Goal: Task Accomplishment & Management: Manage account settings

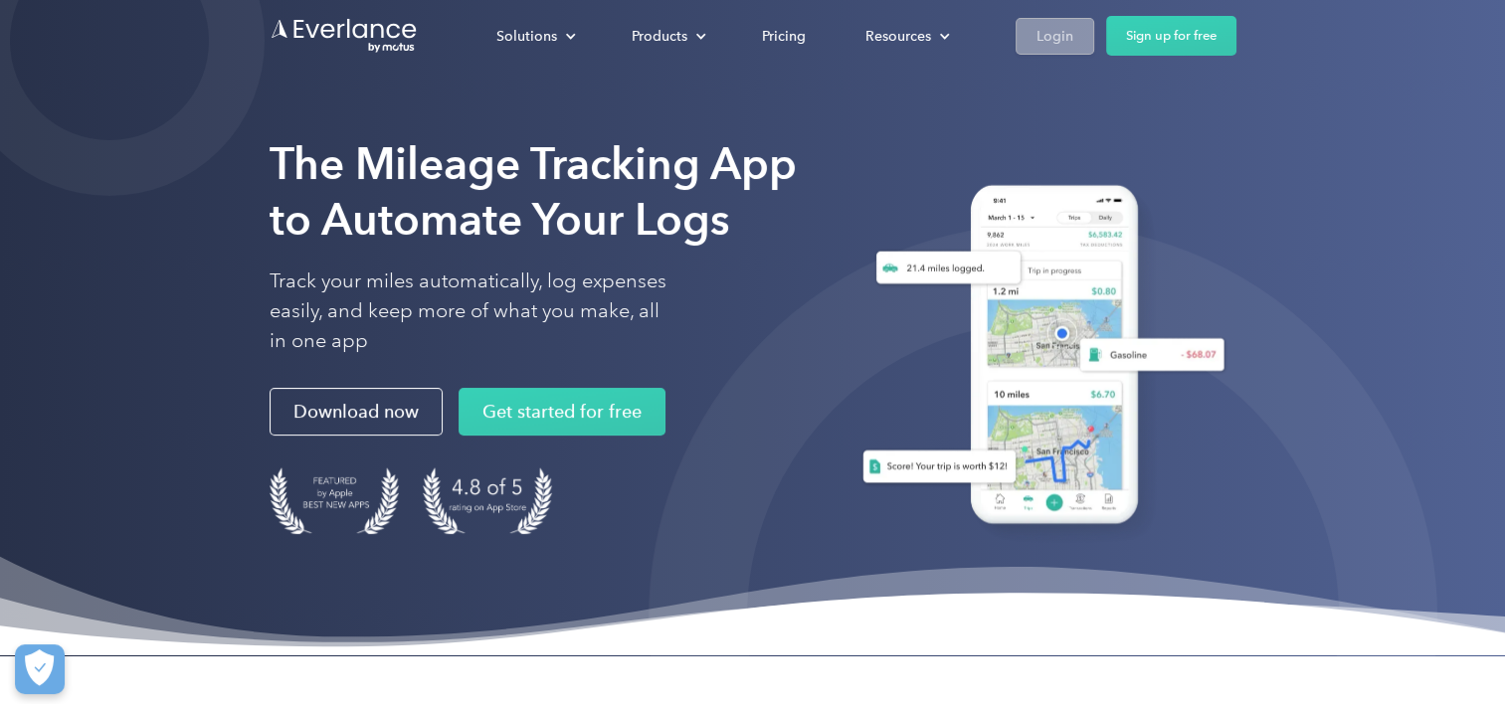
click at [1056, 51] on link "Login" at bounding box center [1055, 36] width 79 height 37
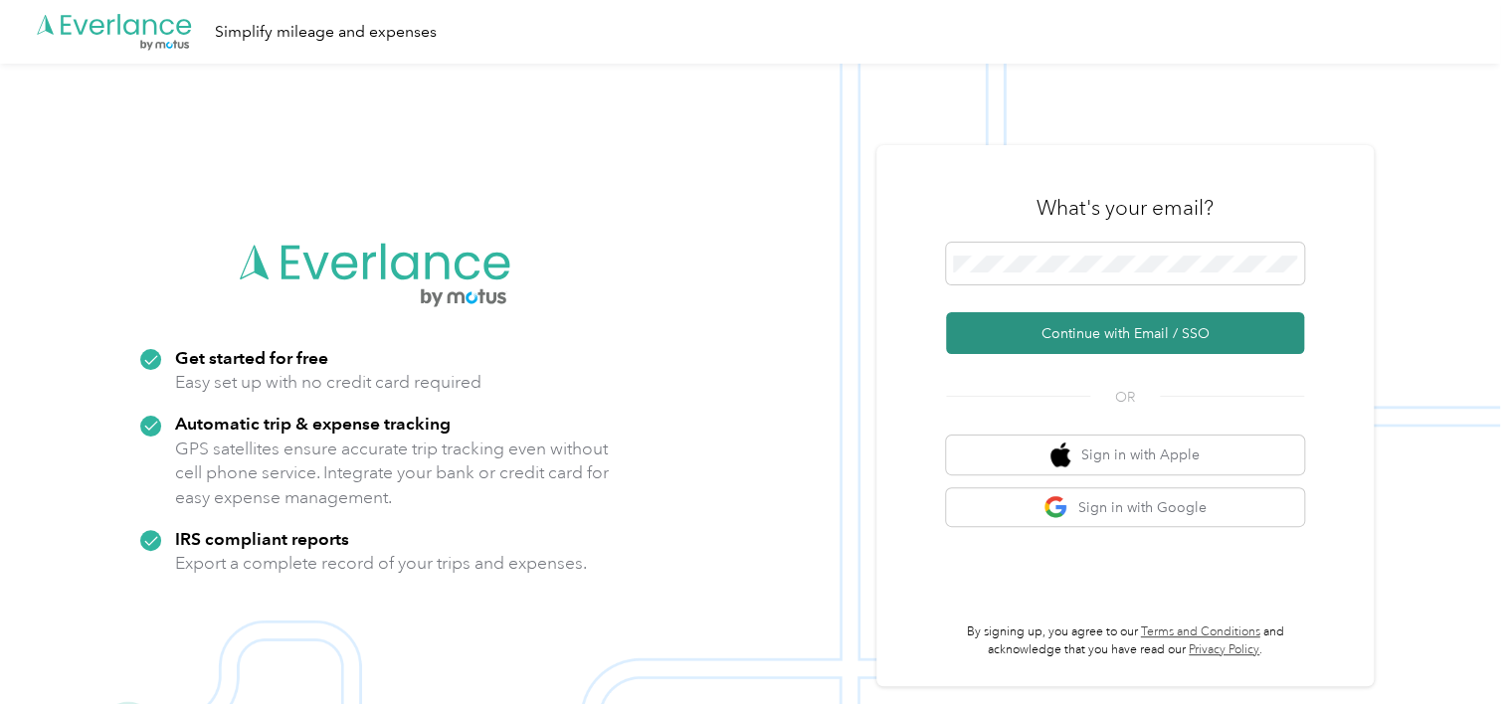
click at [1099, 322] on button "Continue with Email / SSO" at bounding box center [1125, 333] width 358 height 42
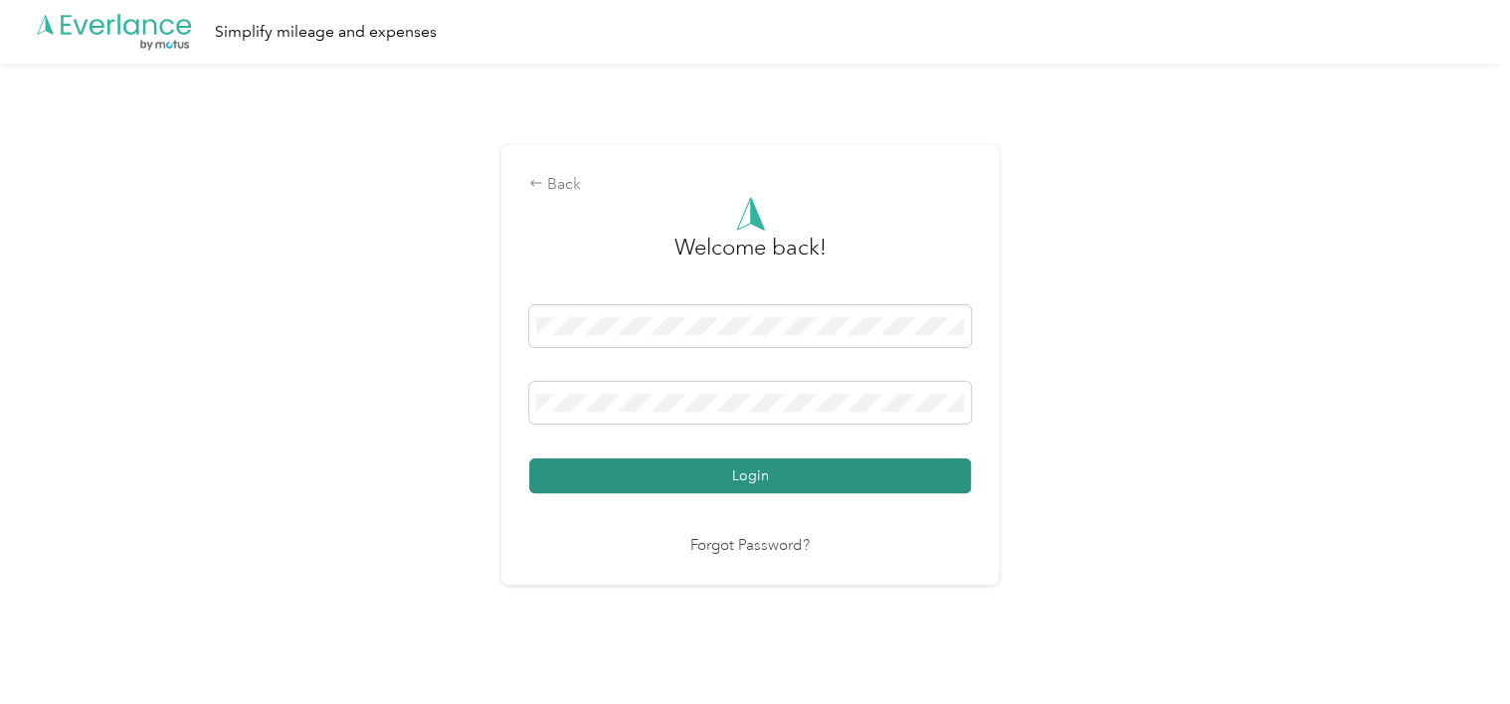
click at [656, 475] on button "Login" at bounding box center [750, 476] width 442 height 35
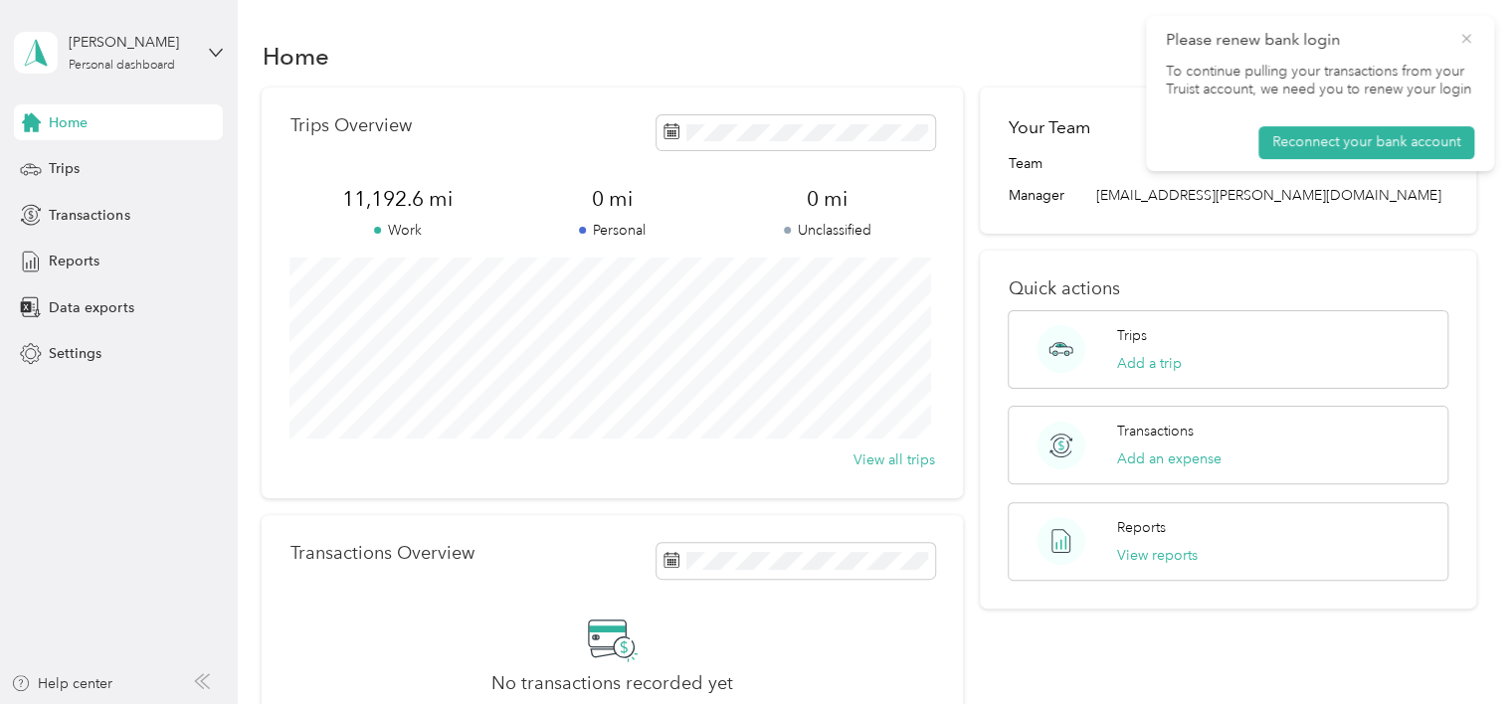
click at [1459, 36] on icon at bounding box center [1466, 39] width 16 height 18
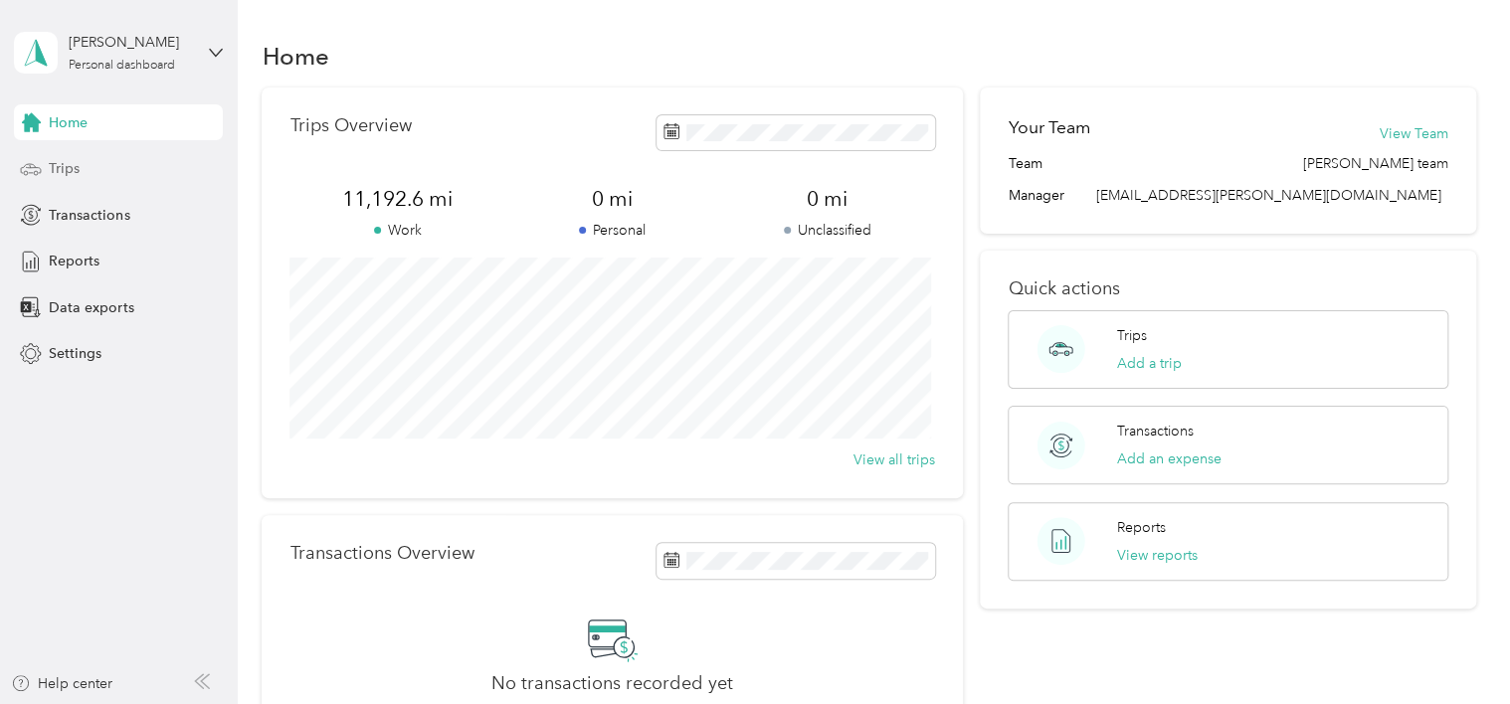
click at [65, 167] on span "Trips" at bounding box center [64, 168] width 31 height 21
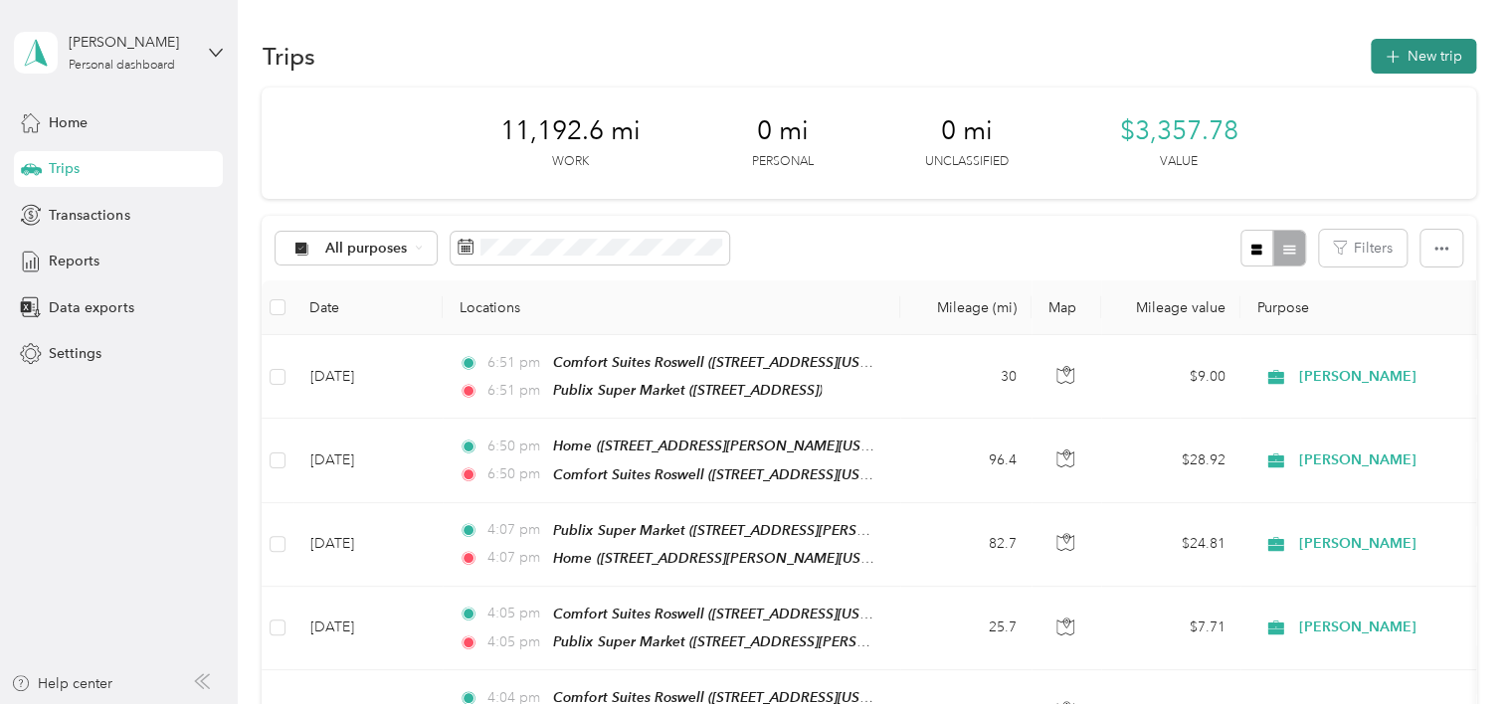
click at [1422, 60] on button "New trip" at bounding box center [1423, 56] width 105 height 35
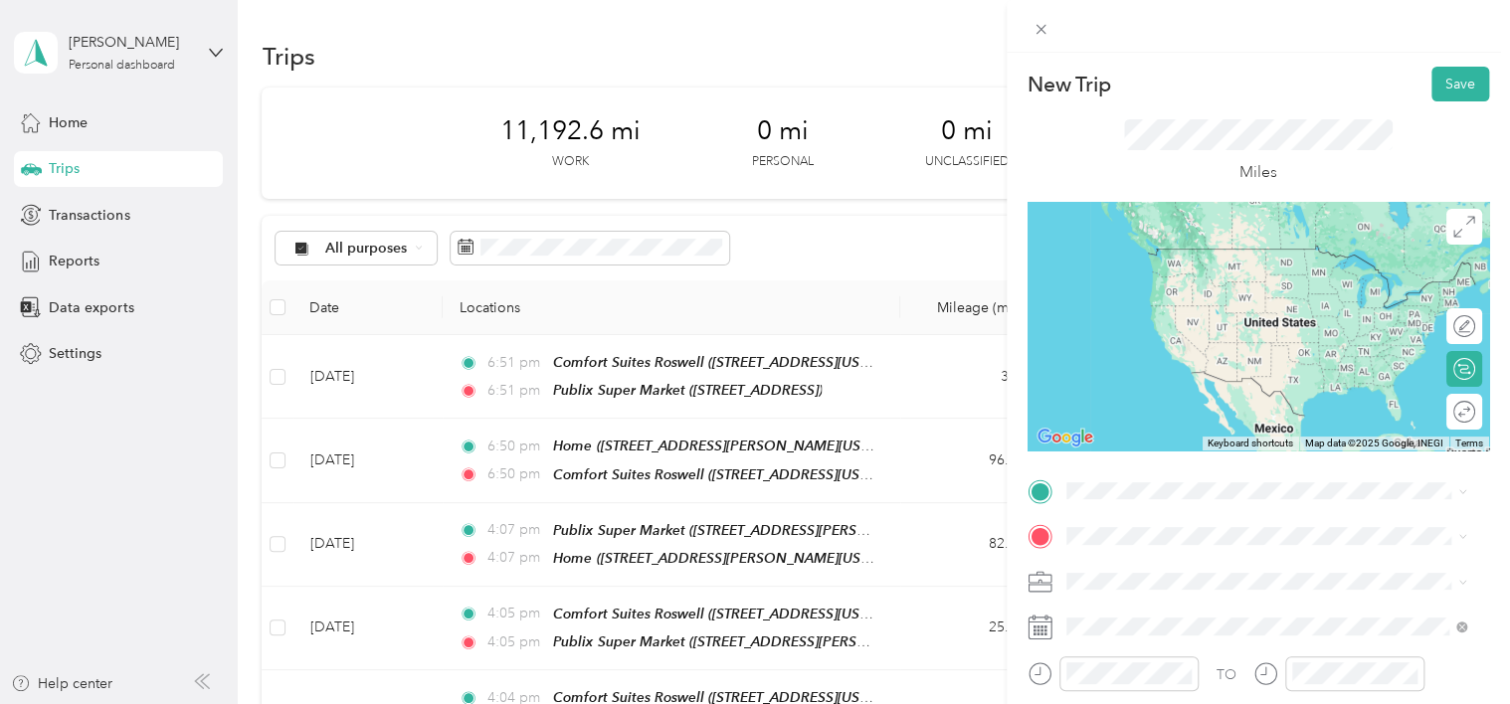
click at [1130, 280] on span "[STREET_ADDRESS][US_STATE]" at bounding box center [1202, 271] width 199 height 17
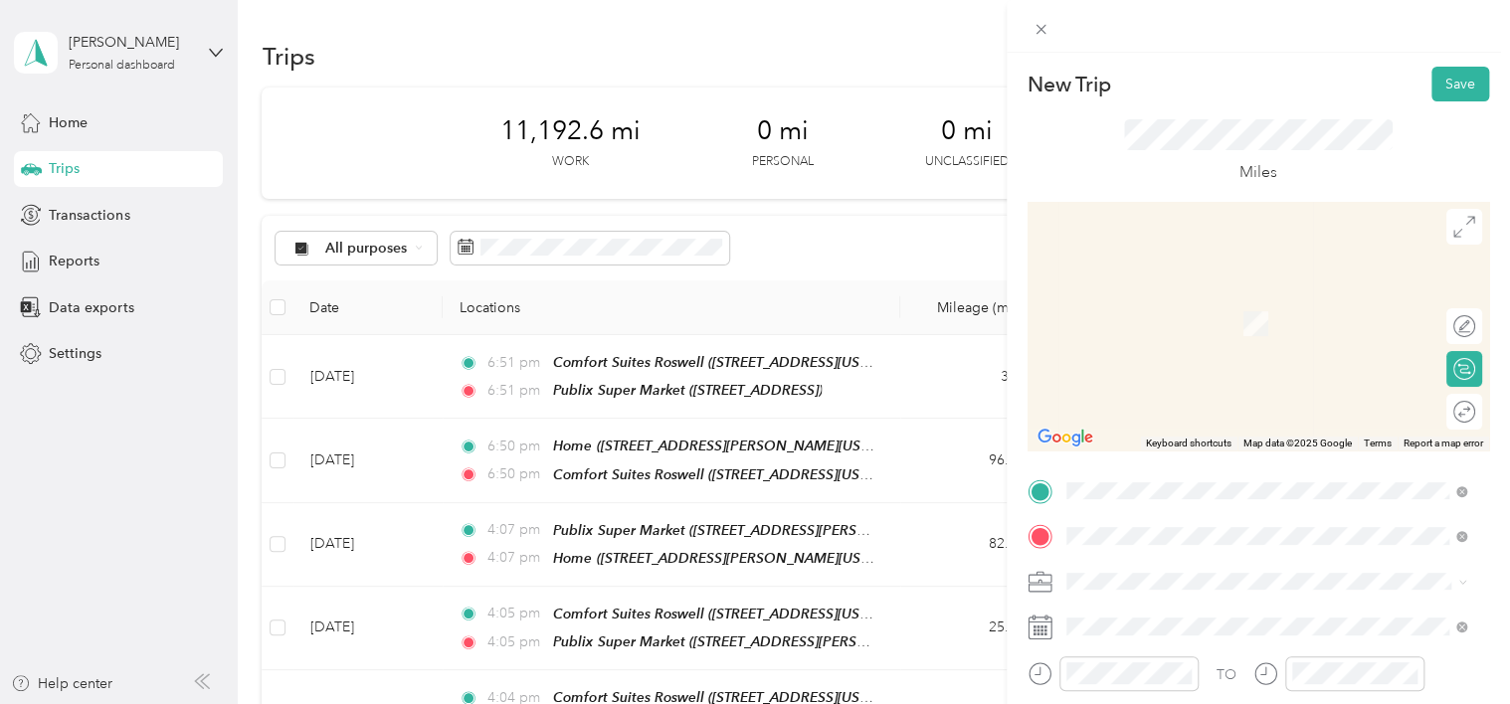
click at [1186, 332] on div "TEAM Publix Super Market [STREET_ADDRESS]" at bounding box center [1266, 316] width 387 height 56
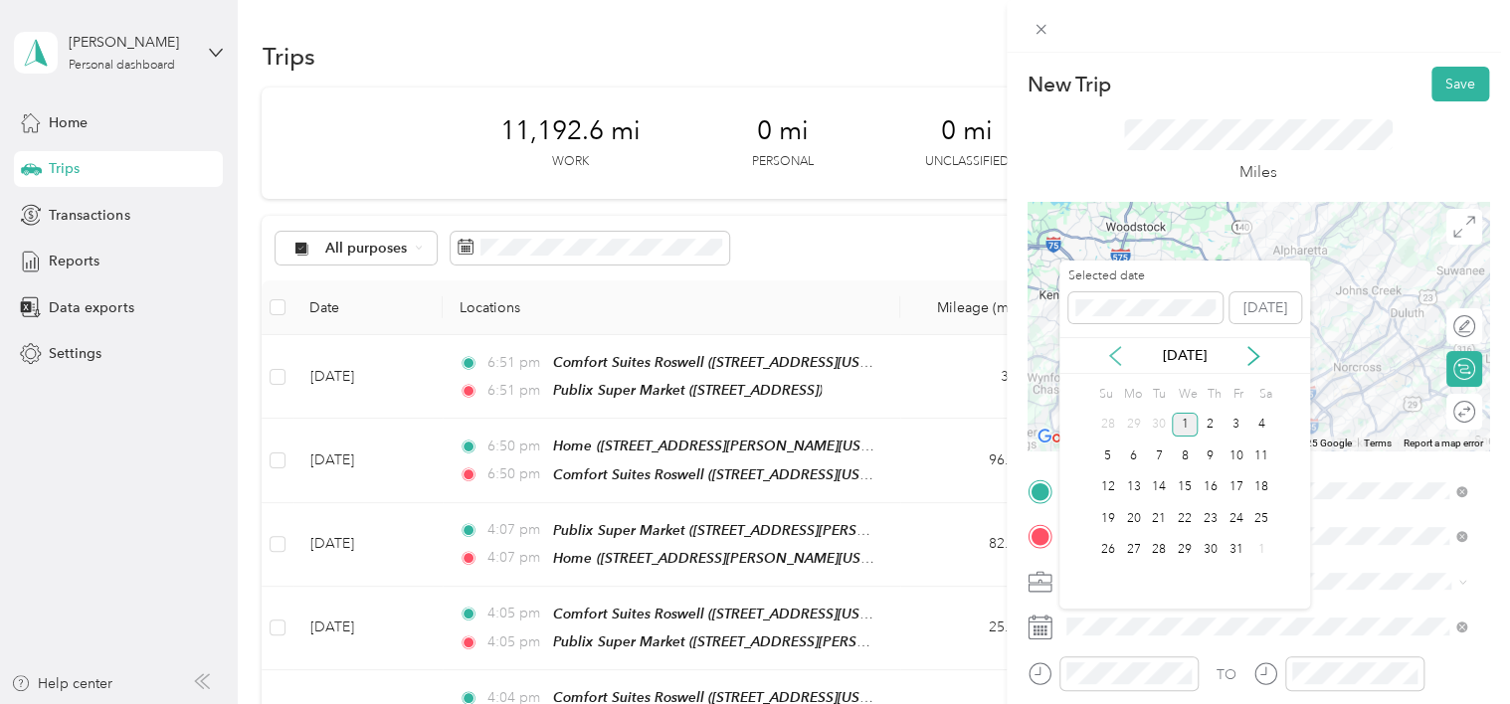
click at [1114, 356] on icon at bounding box center [1115, 356] width 20 height 20
click at [1157, 546] on div "30" at bounding box center [1159, 550] width 26 height 25
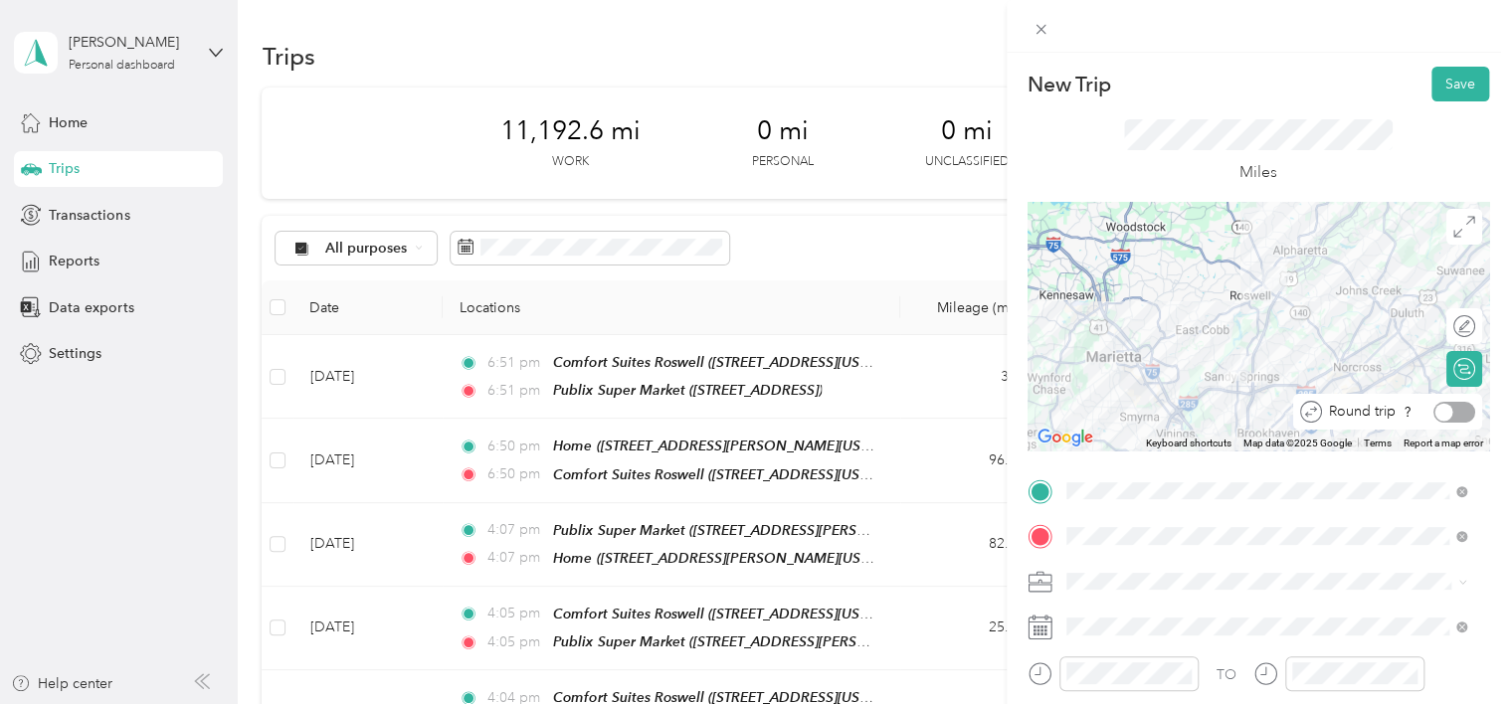
click at [1444, 413] on div at bounding box center [1454, 412] width 42 height 21
click at [1439, 87] on button "Save" at bounding box center [1460, 84] width 58 height 35
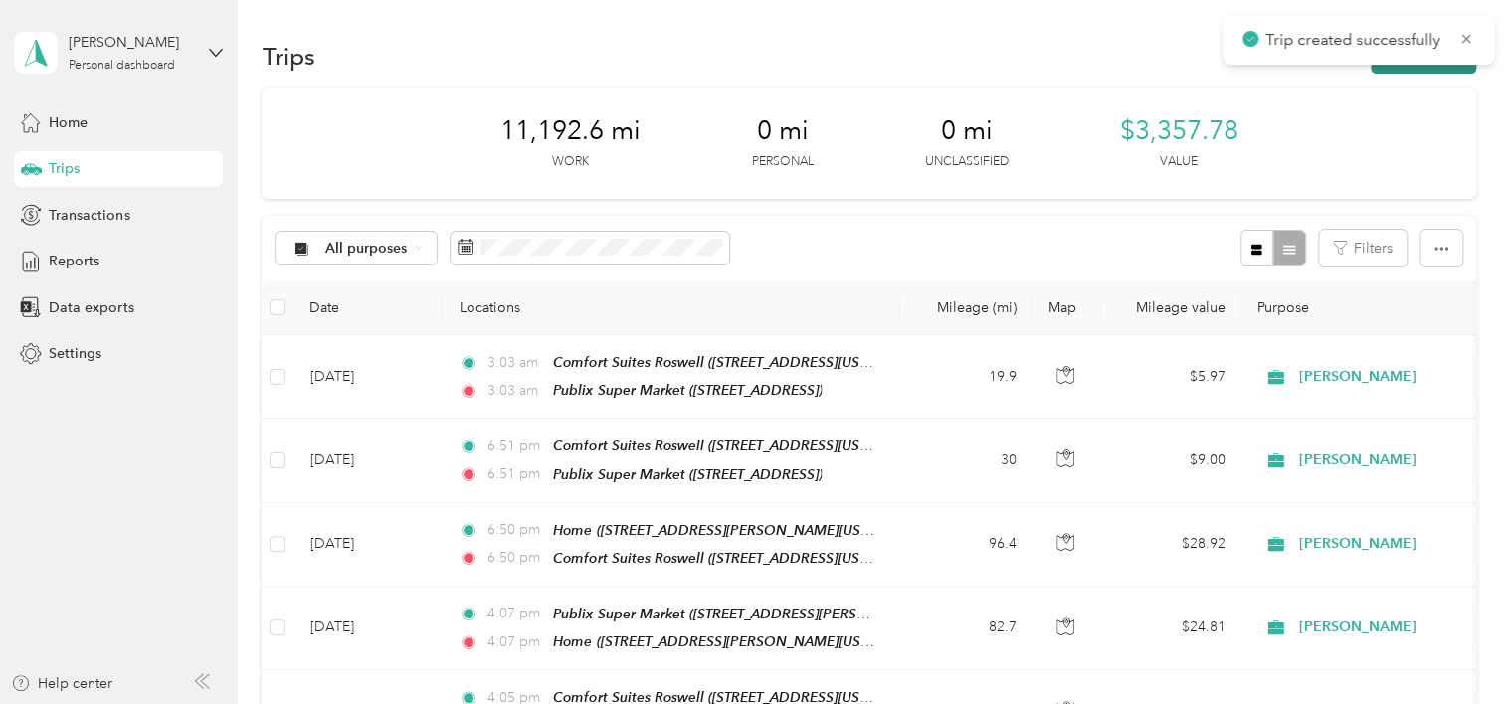
click at [1417, 67] on button "New trip" at bounding box center [1423, 56] width 105 height 35
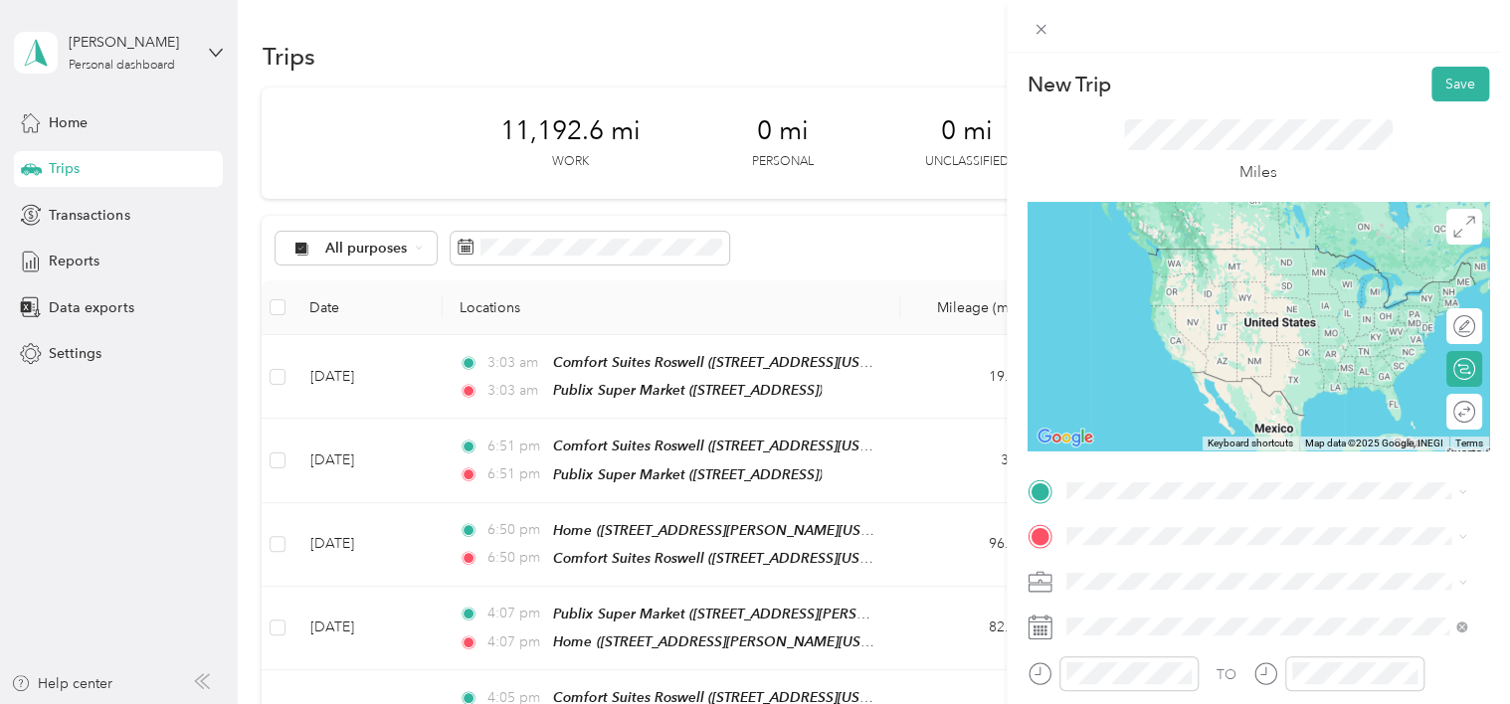
click at [1245, 273] on span "[STREET_ADDRESS][US_STATE]" at bounding box center [1202, 268] width 199 height 17
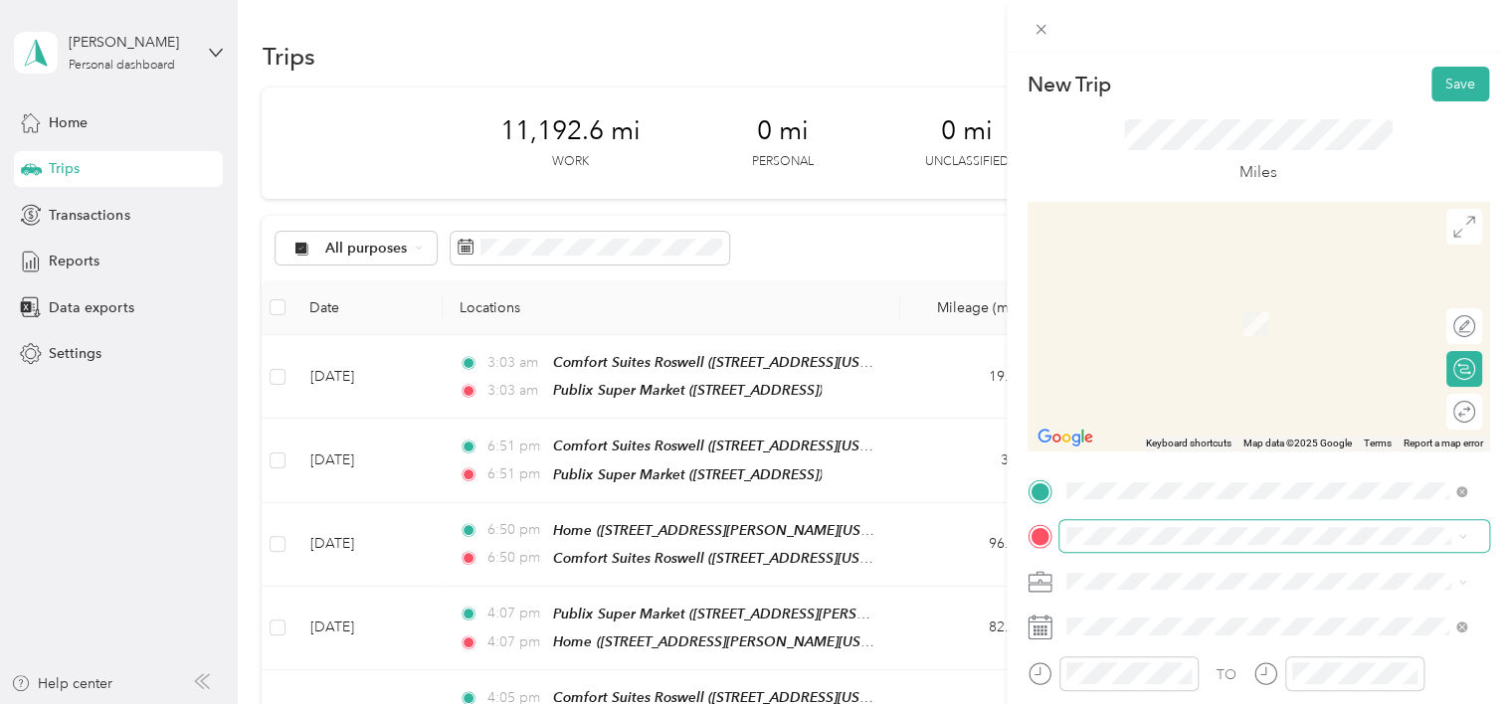
click at [1171, 549] on span at bounding box center [1274, 536] width 430 height 32
click at [1310, 331] on div "TEAM Publix Super Market [STREET_ADDRESS]" at bounding box center [1266, 316] width 387 height 56
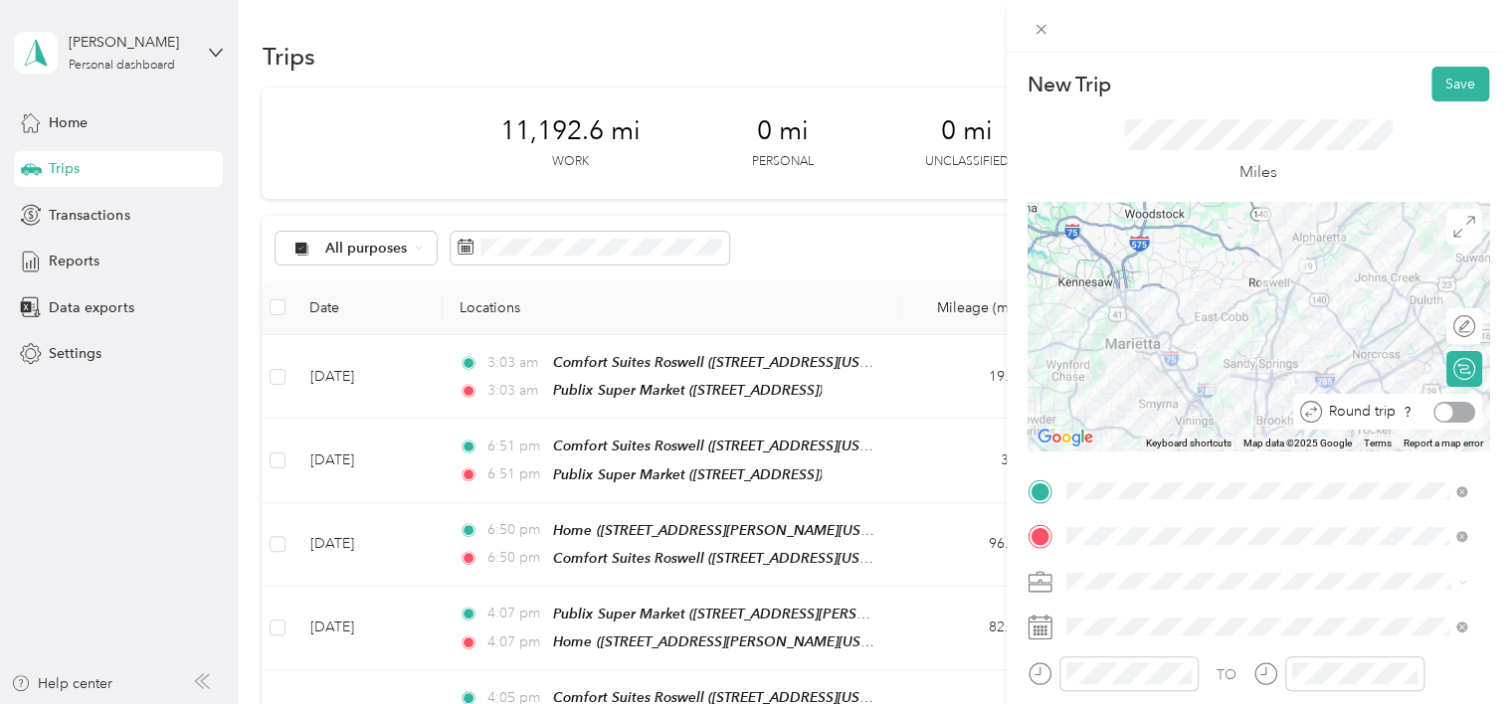
click at [1454, 406] on div at bounding box center [1454, 412] width 42 height 21
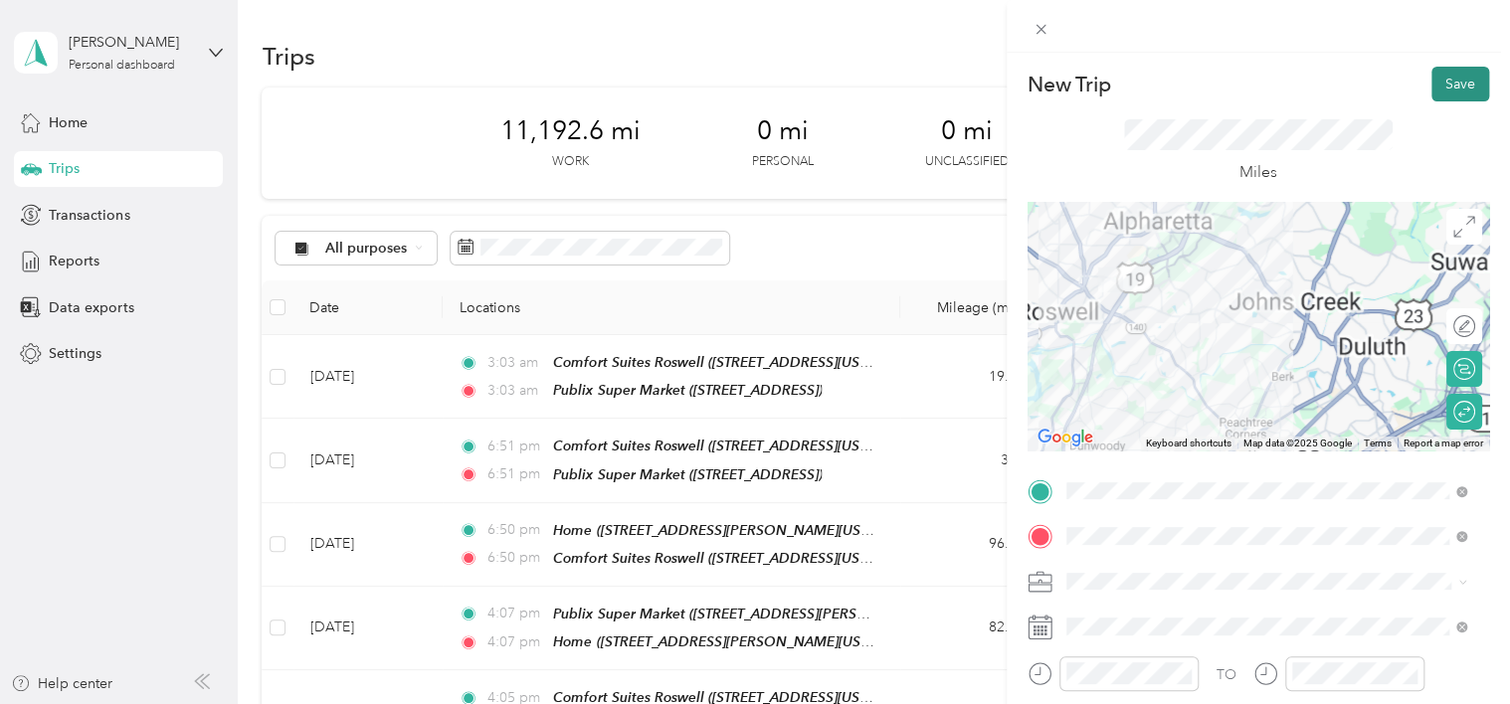
click at [1440, 79] on button "Save" at bounding box center [1460, 84] width 58 height 35
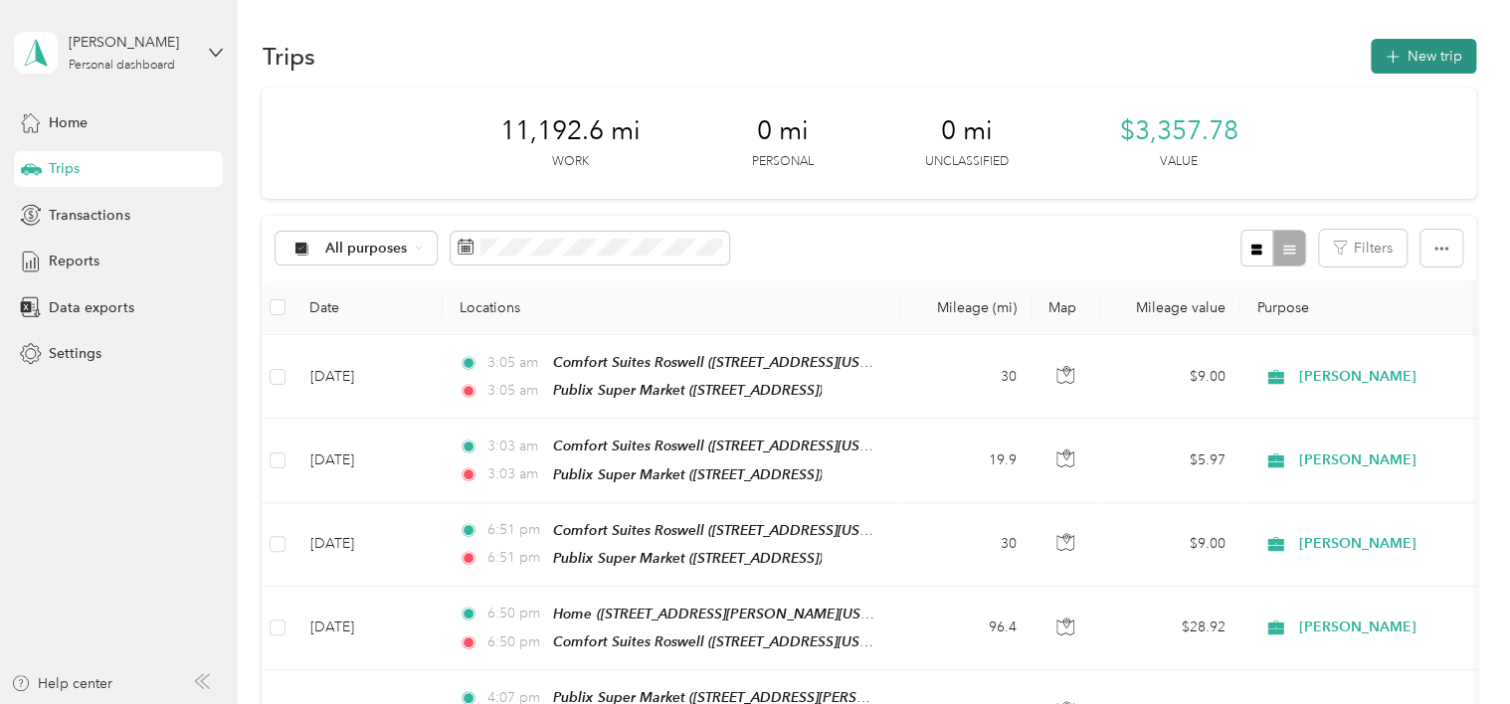
click at [1433, 53] on button "New trip" at bounding box center [1423, 56] width 105 height 35
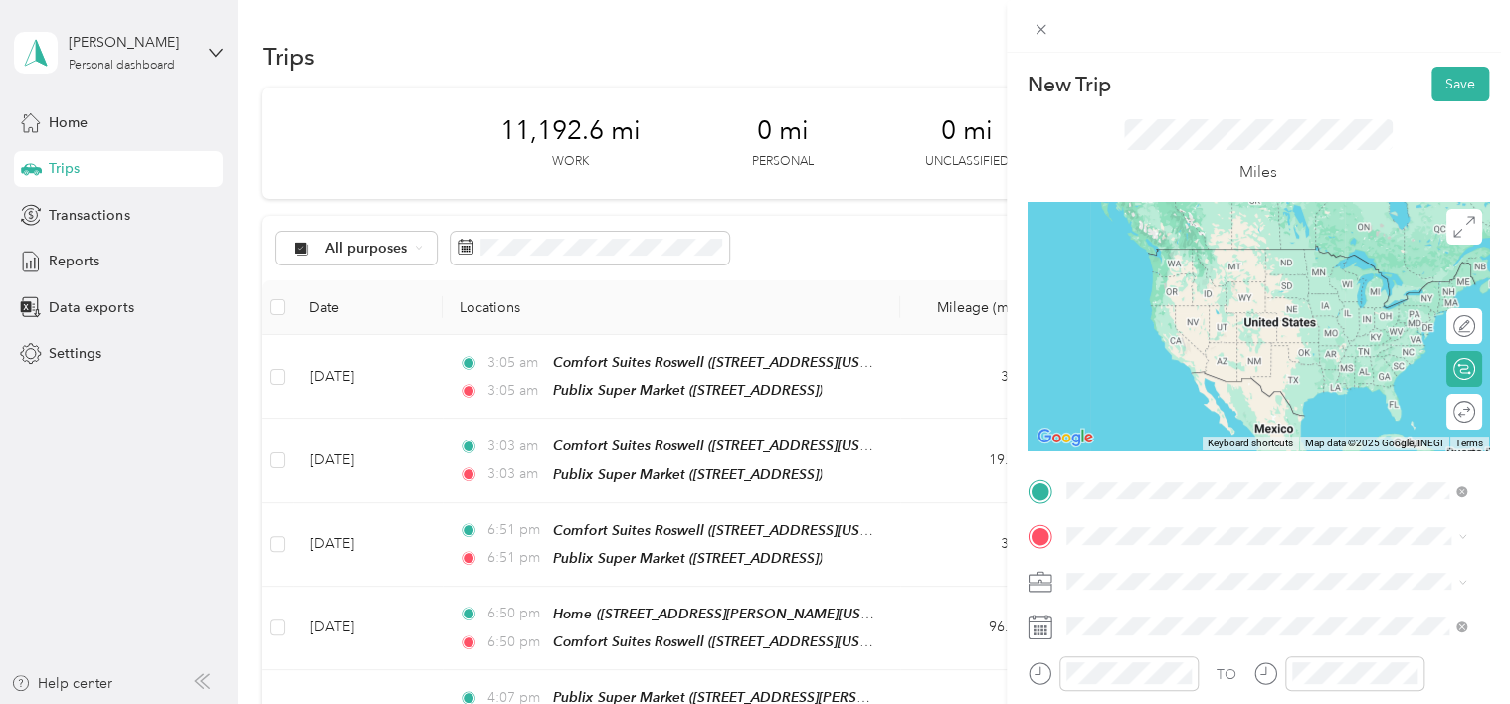
click at [1112, 288] on div "Comfort Suites Roswell [STREET_ADDRESS][US_STATE]" at bounding box center [1202, 268] width 199 height 42
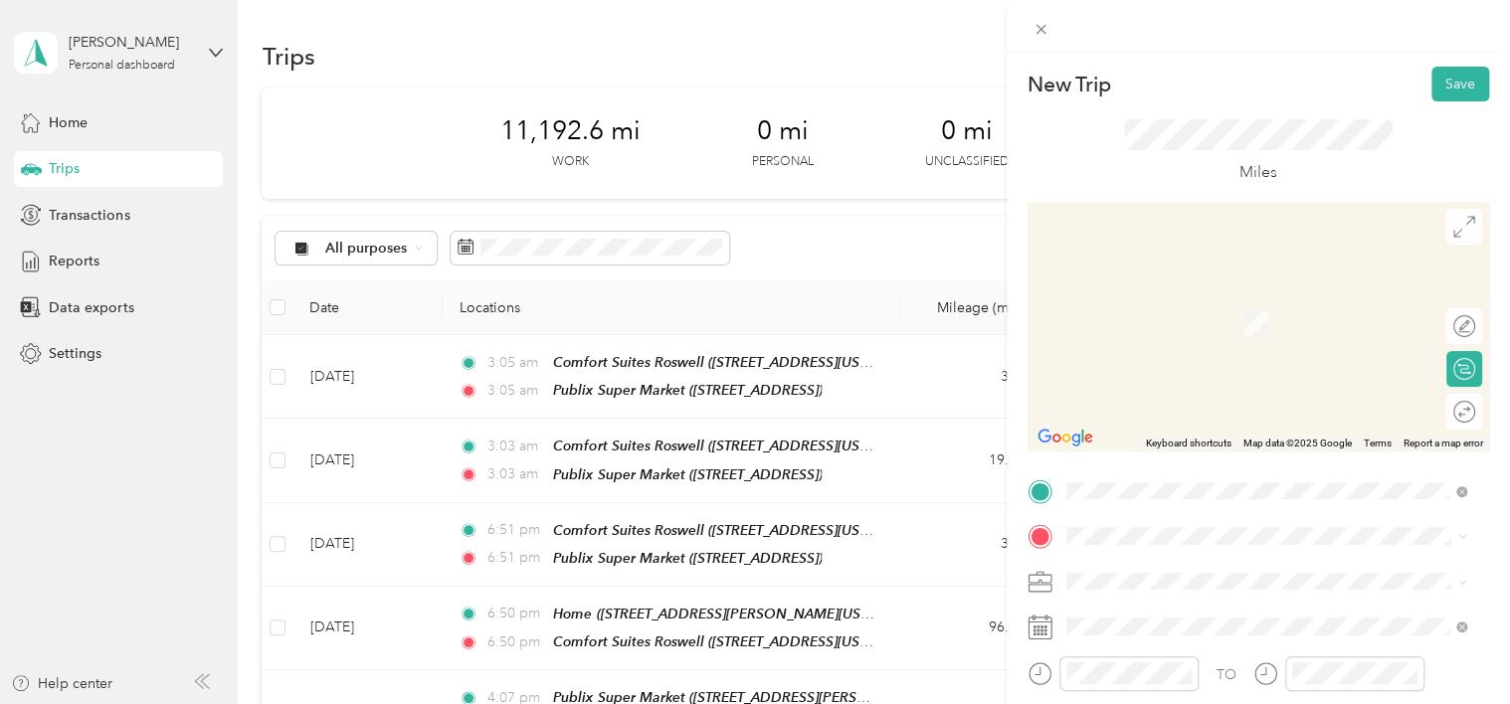
click at [1198, 330] on div "TEAM Publix Super Market [STREET_ADDRESS]" at bounding box center [1204, 314] width 202 height 49
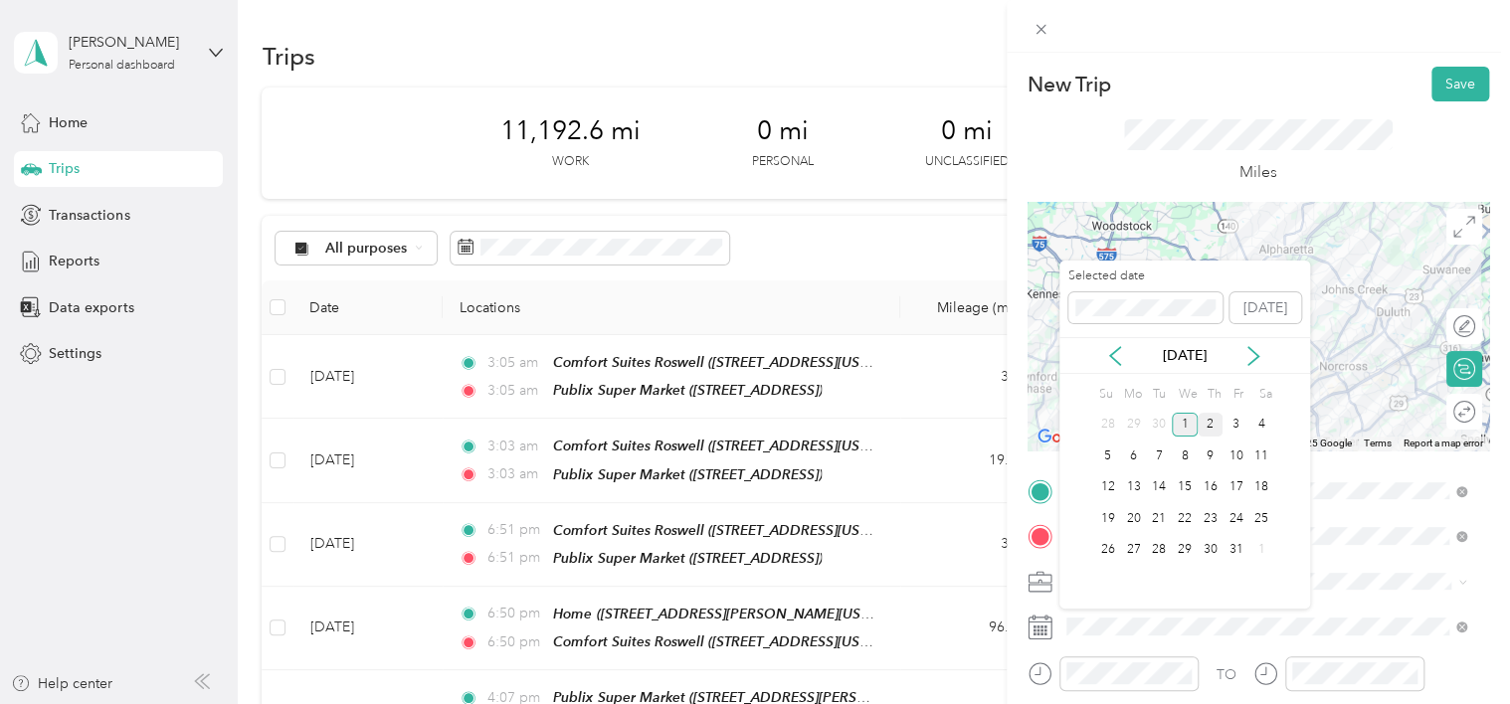
click at [1209, 426] on div "2" at bounding box center [1211, 425] width 26 height 25
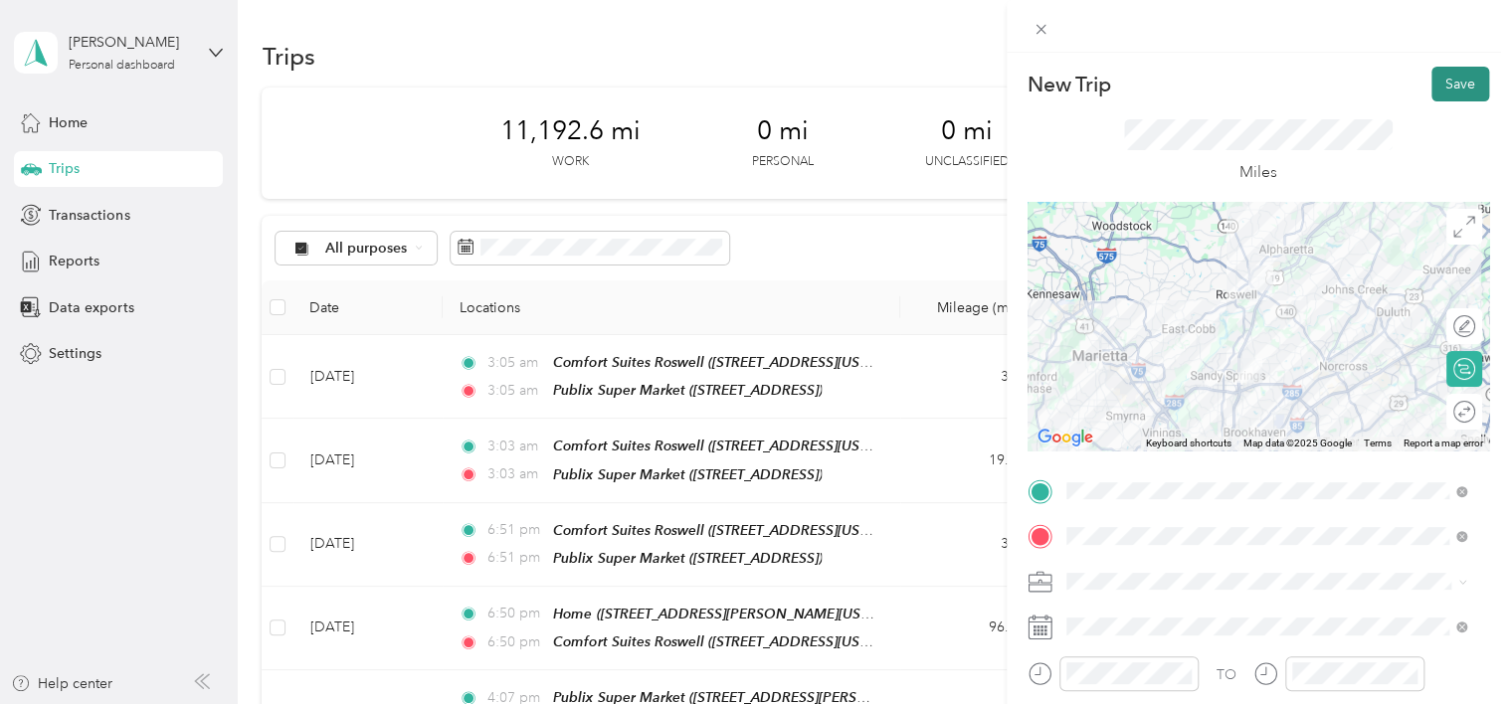
click at [1447, 88] on button "Save" at bounding box center [1460, 84] width 58 height 35
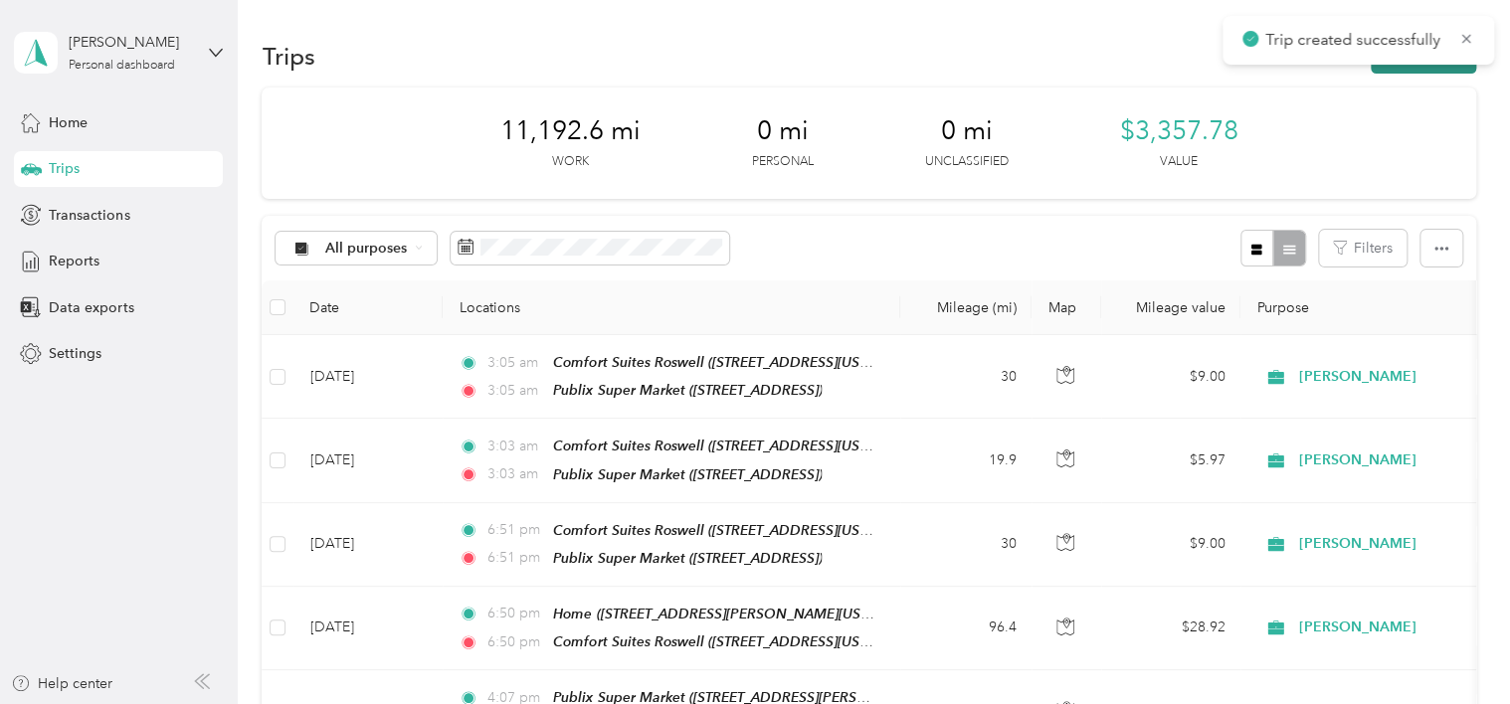
click at [1449, 71] on button "New trip" at bounding box center [1423, 56] width 105 height 35
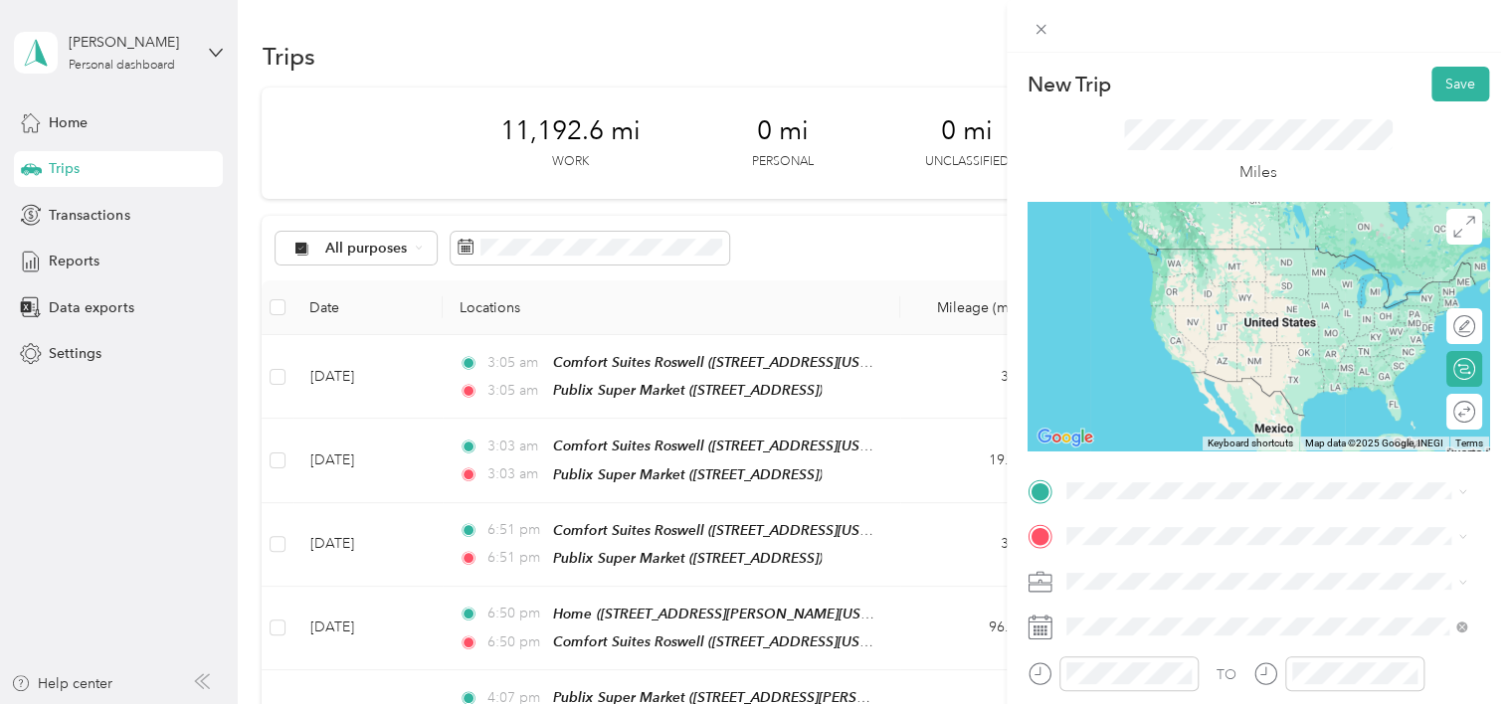
drag, startPoint x: 1305, startPoint y: 279, endPoint x: 1293, endPoint y: 286, distance: 14.3
click at [1229, 279] on span "[STREET_ADDRESS]" at bounding box center [1166, 281] width 126 height 17
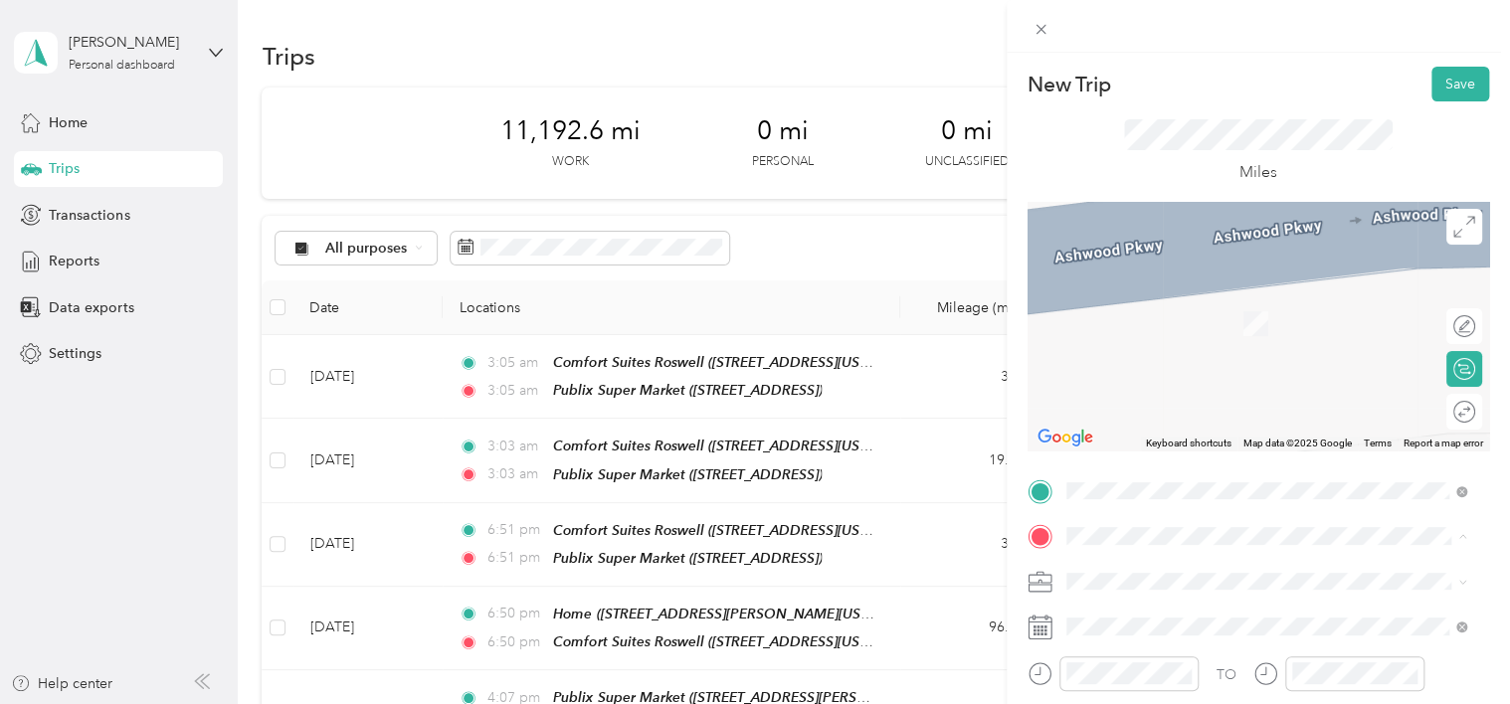
click at [1162, 329] on div "Home [STREET_ADDRESS][PERSON_NAME][US_STATE]" at bounding box center [1257, 313] width 309 height 42
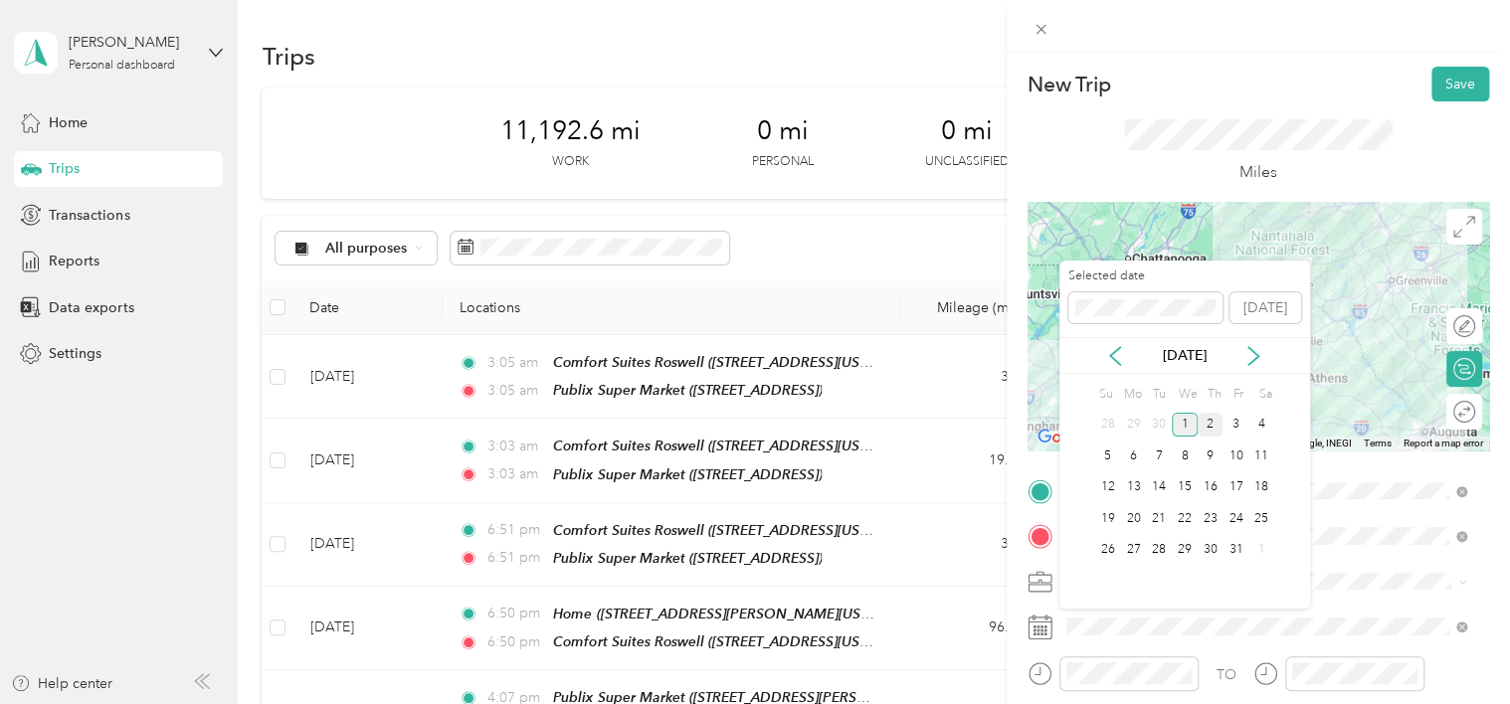
click at [1211, 420] on div "2" at bounding box center [1211, 425] width 26 height 25
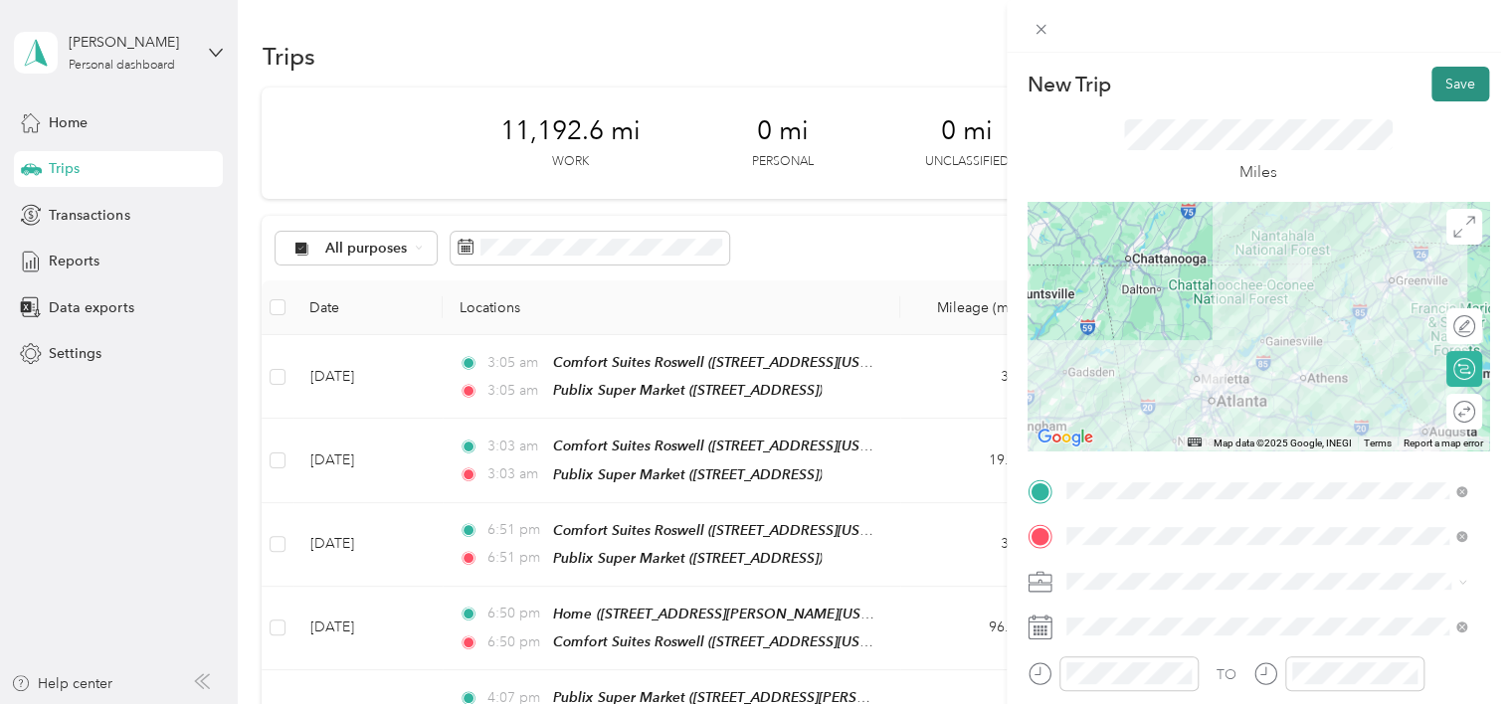
click at [1437, 84] on button "Save" at bounding box center [1460, 84] width 58 height 35
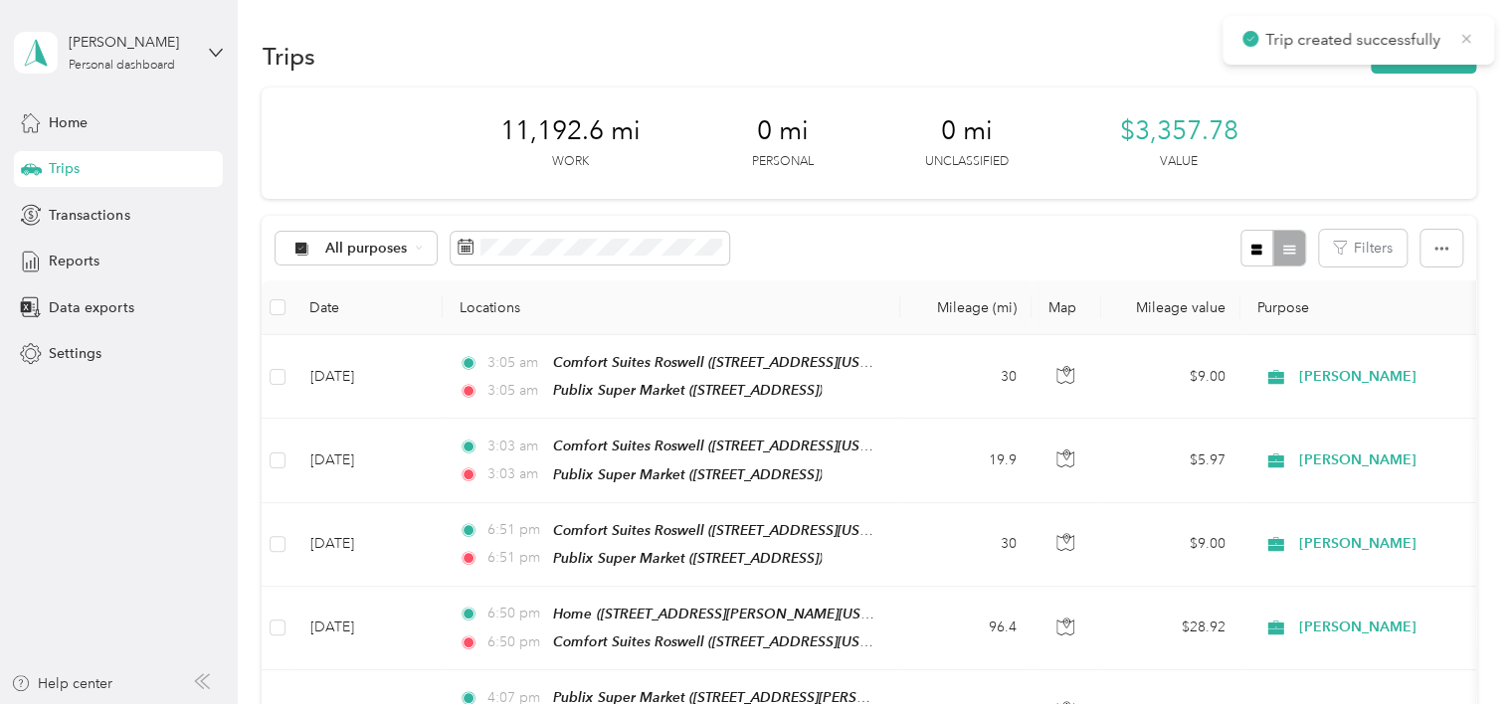
click at [1469, 38] on icon at bounding box center [1466, 39] width 16 height 18
